Goal: Register for event/course

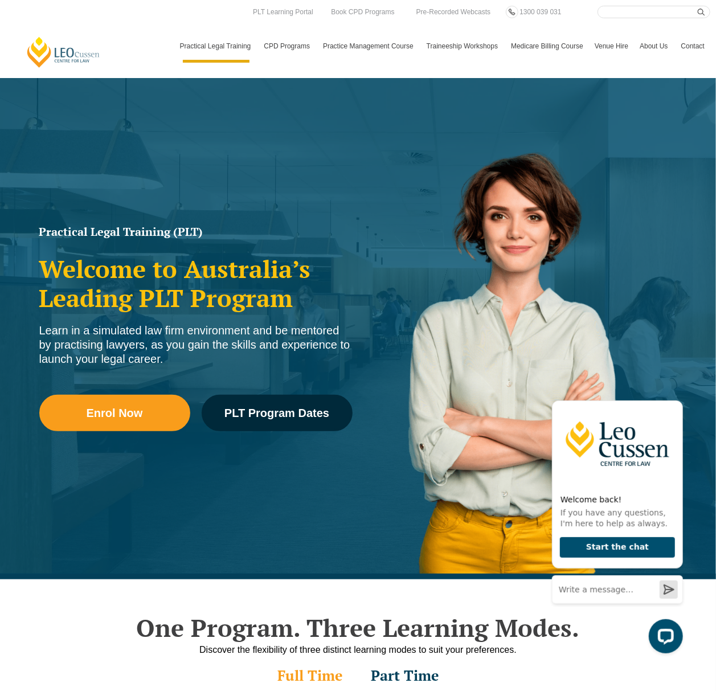
click at [82, 47] on link "[PERSON_NAME] Centre for Law" at bounding box center [64, 52] width 76 height 32
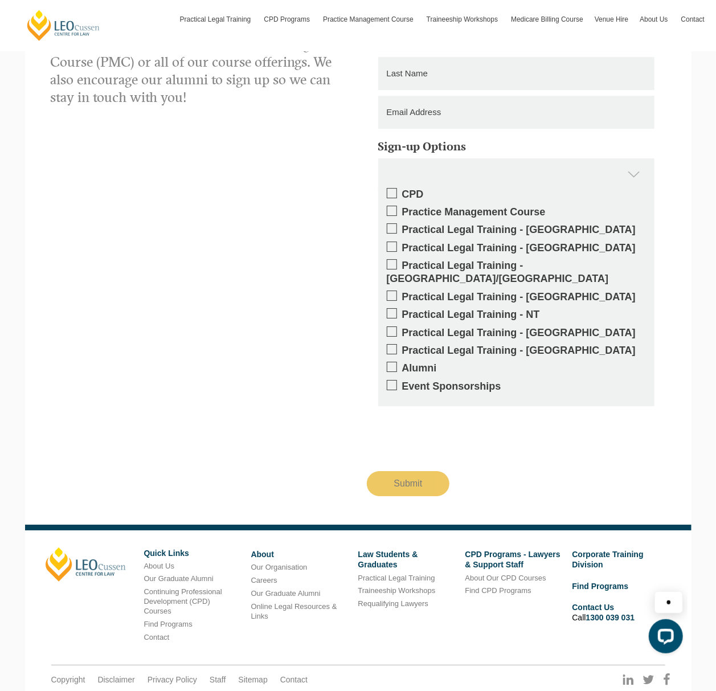
scroll to position [1797, 0]
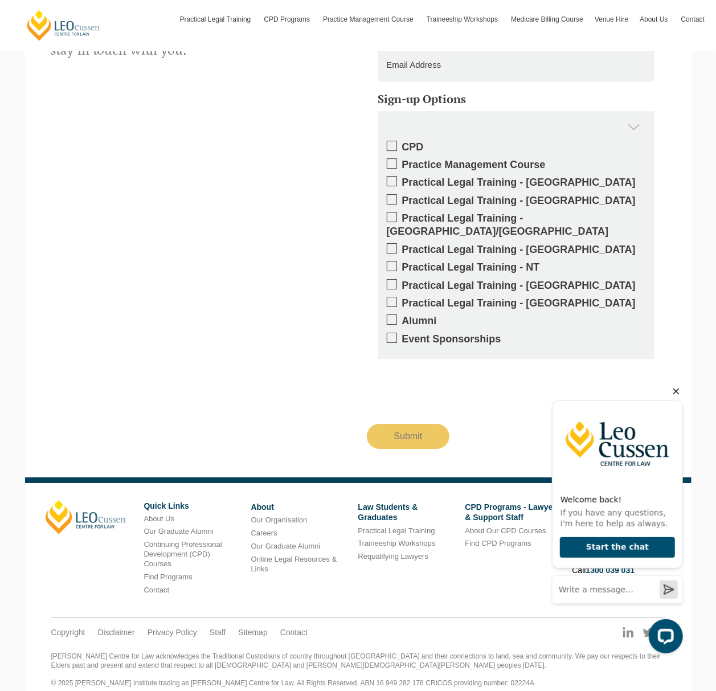
click at [675, 385] on icon "Hide greeting" at bounding box center [676, 391] width 14 height 14
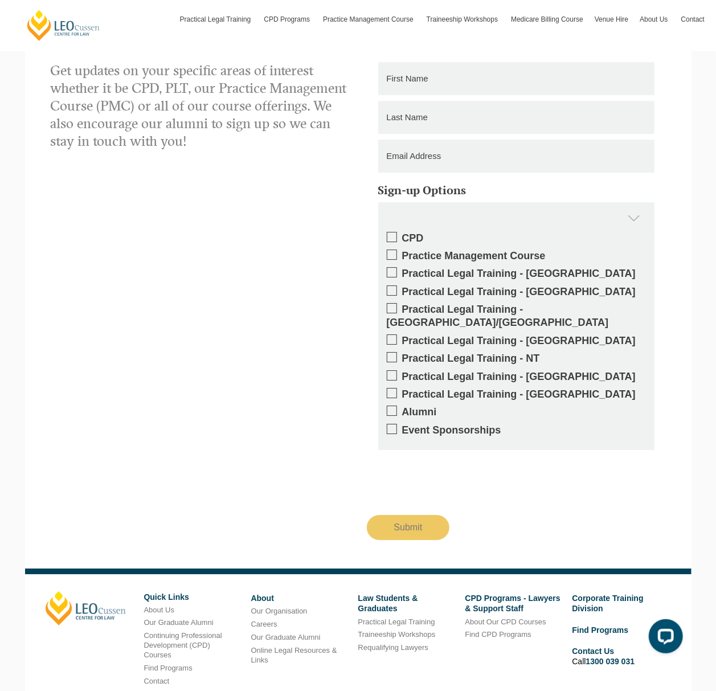
scroll to position [1569, 0]
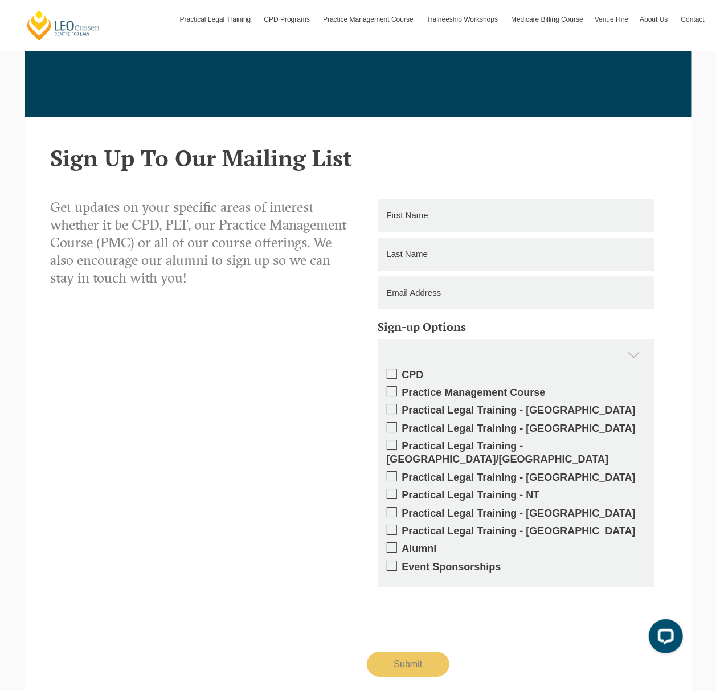
click at [477, 140] on header "Sign Up To Our Mailing List" at bounding box center [359, 144] width 616 height 54
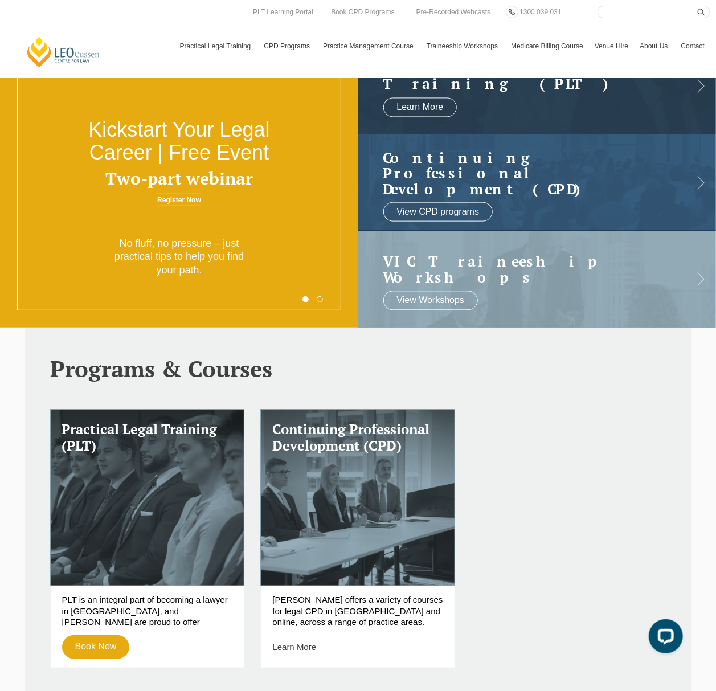
scroll to position [0, 0]
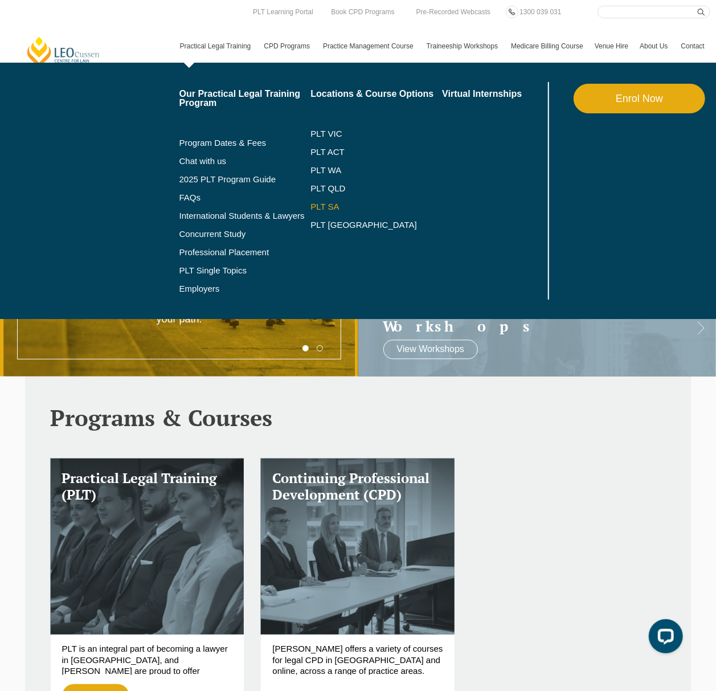
click at [335, 206] on link "PLT SA" at bounding box center [377, 206] width 132 height 9
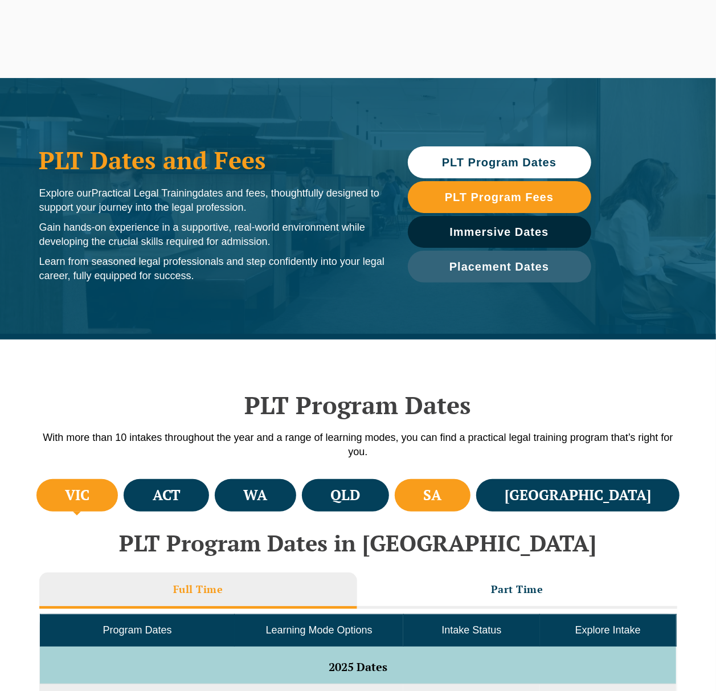
click at [471, 510] on li "SA" at bounding box center [433, 495] width 76 height 32
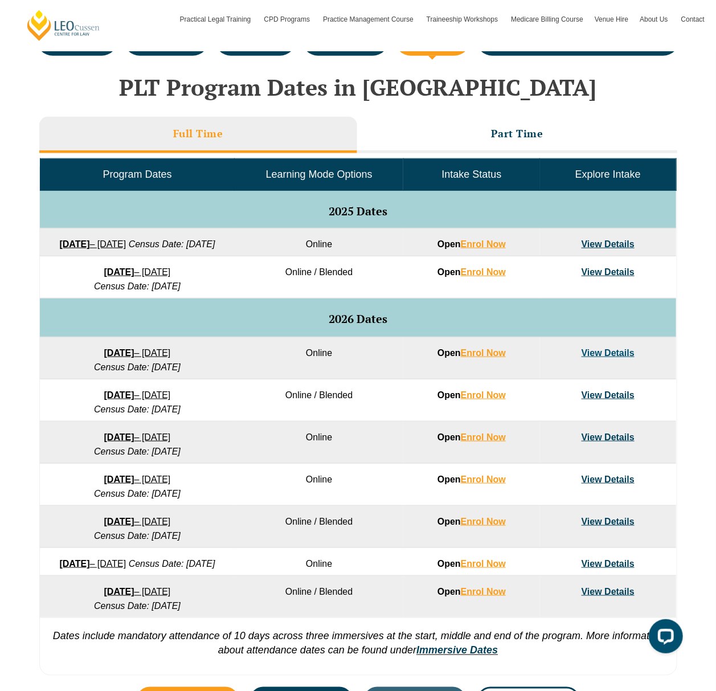
scroll to position [608, 0]
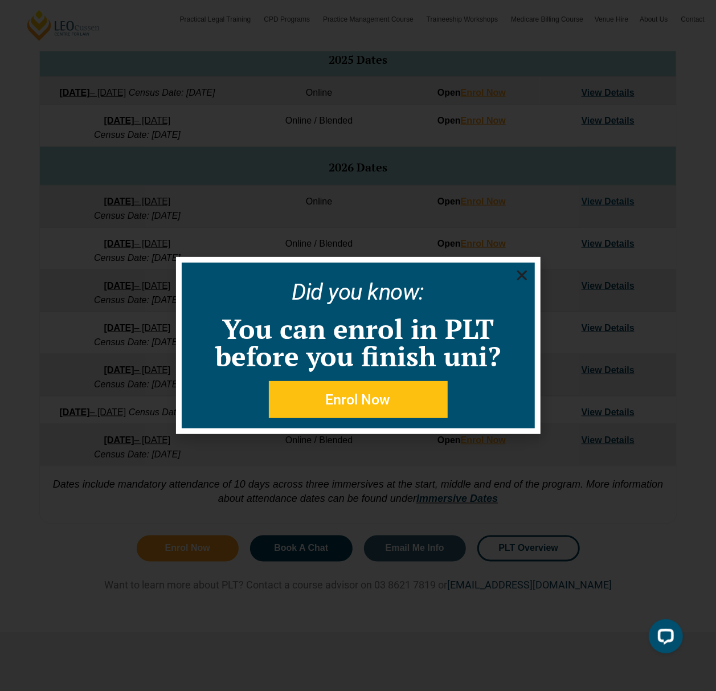
click at [527, 276] on icon "Close" at bounding box center [522, 275] width 14 height 14
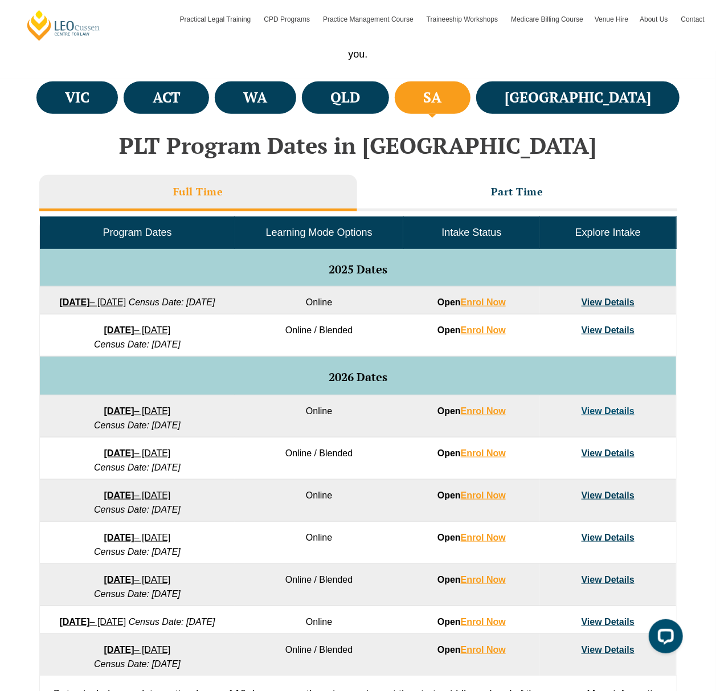
scroll to position [530, 0]
